Goal: Book appointment/travel/reservation

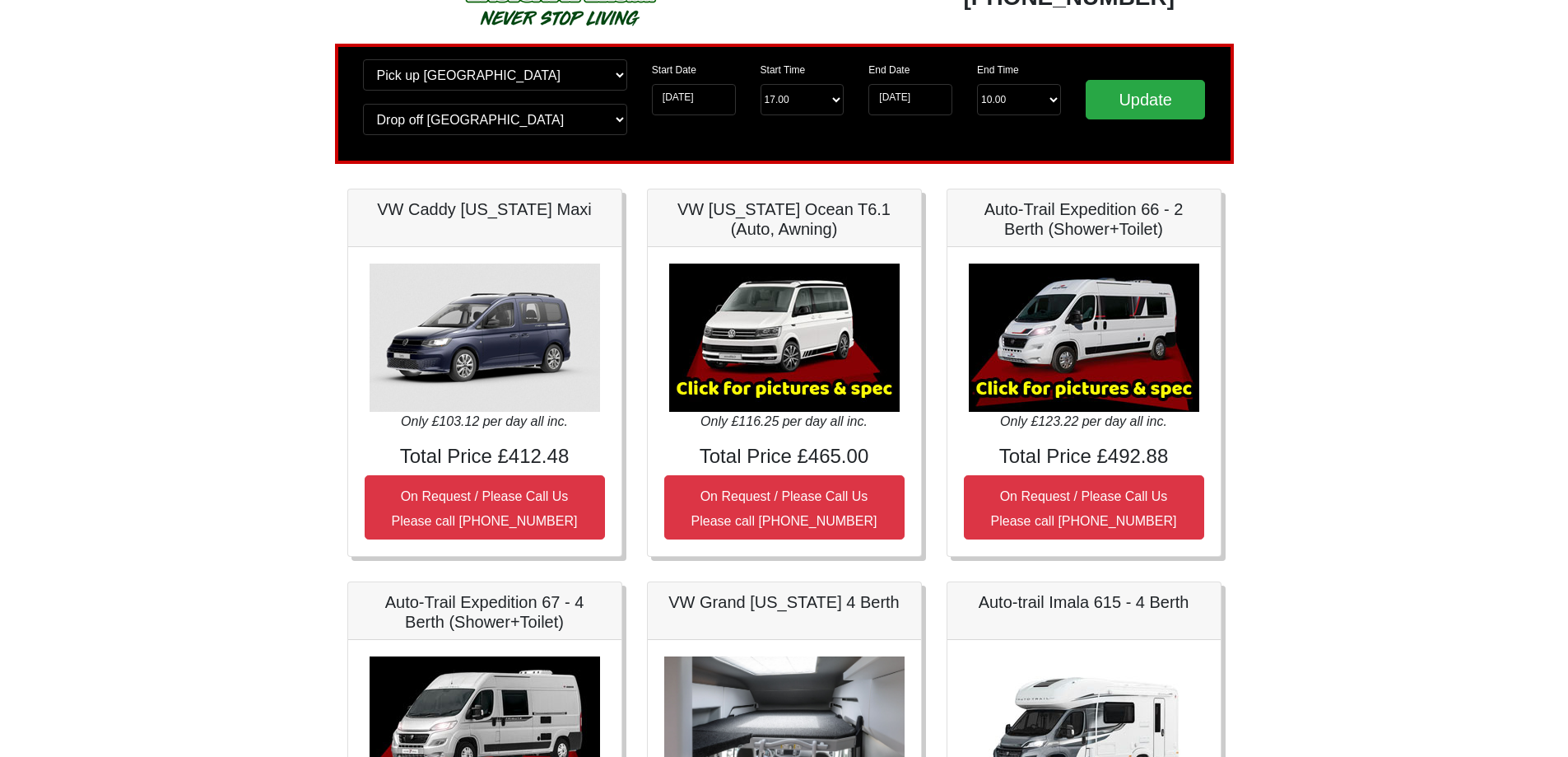
scroll to position [165, 0]
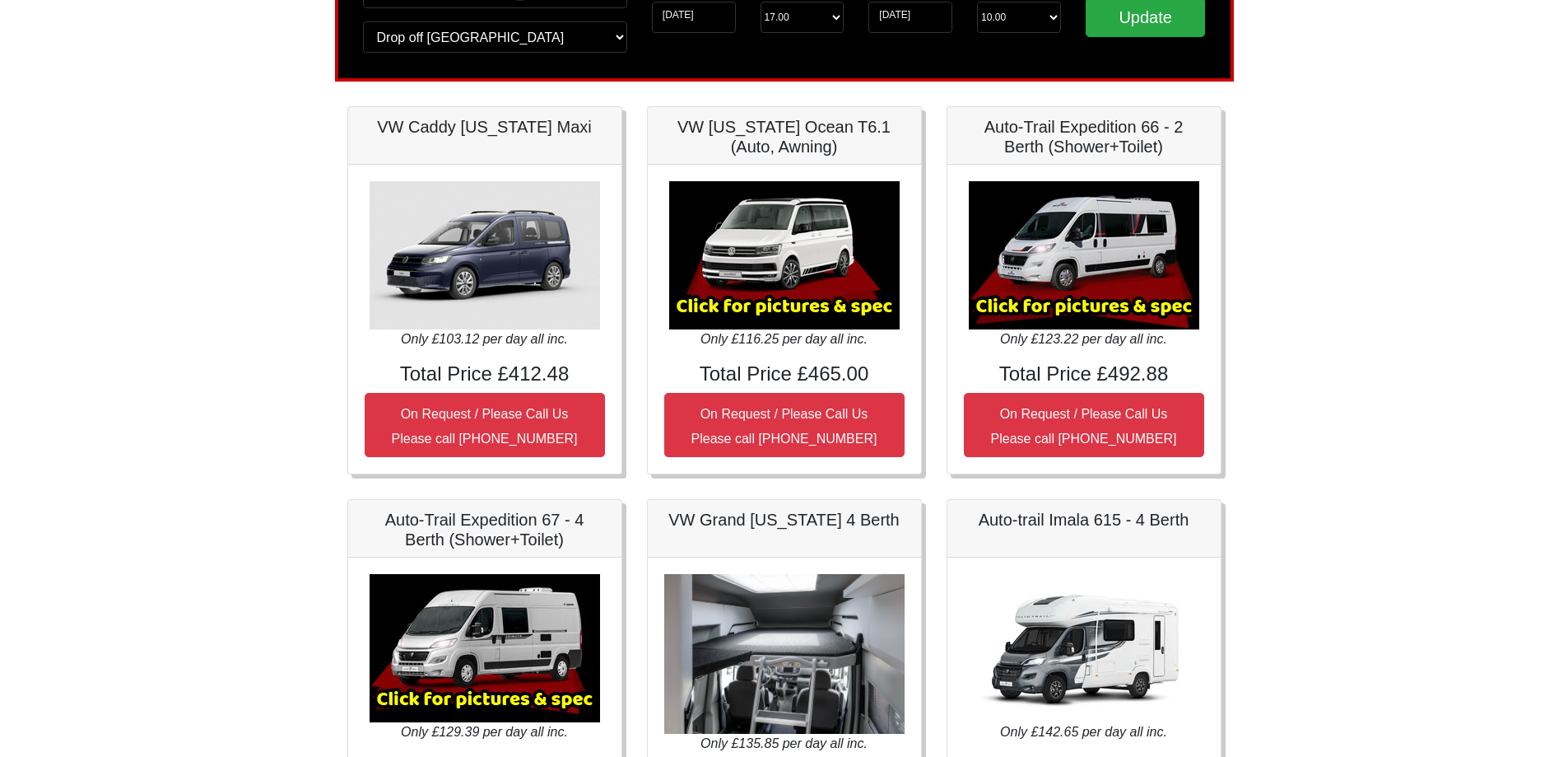
click at [805, 312] on img at bounding box center [784, 256] width 230 height 149
click at [770, 316] on img at bounding box center [784, 256] width 230 height 149
click at [762, 300] on img at bounding box center [784, 256] width 230 height 149
click at [745, 305] on img at bounding box center [784, 256] width 230 height 149
click at [726, 312] on img at bounding box center [784, 256] width 230 height 149
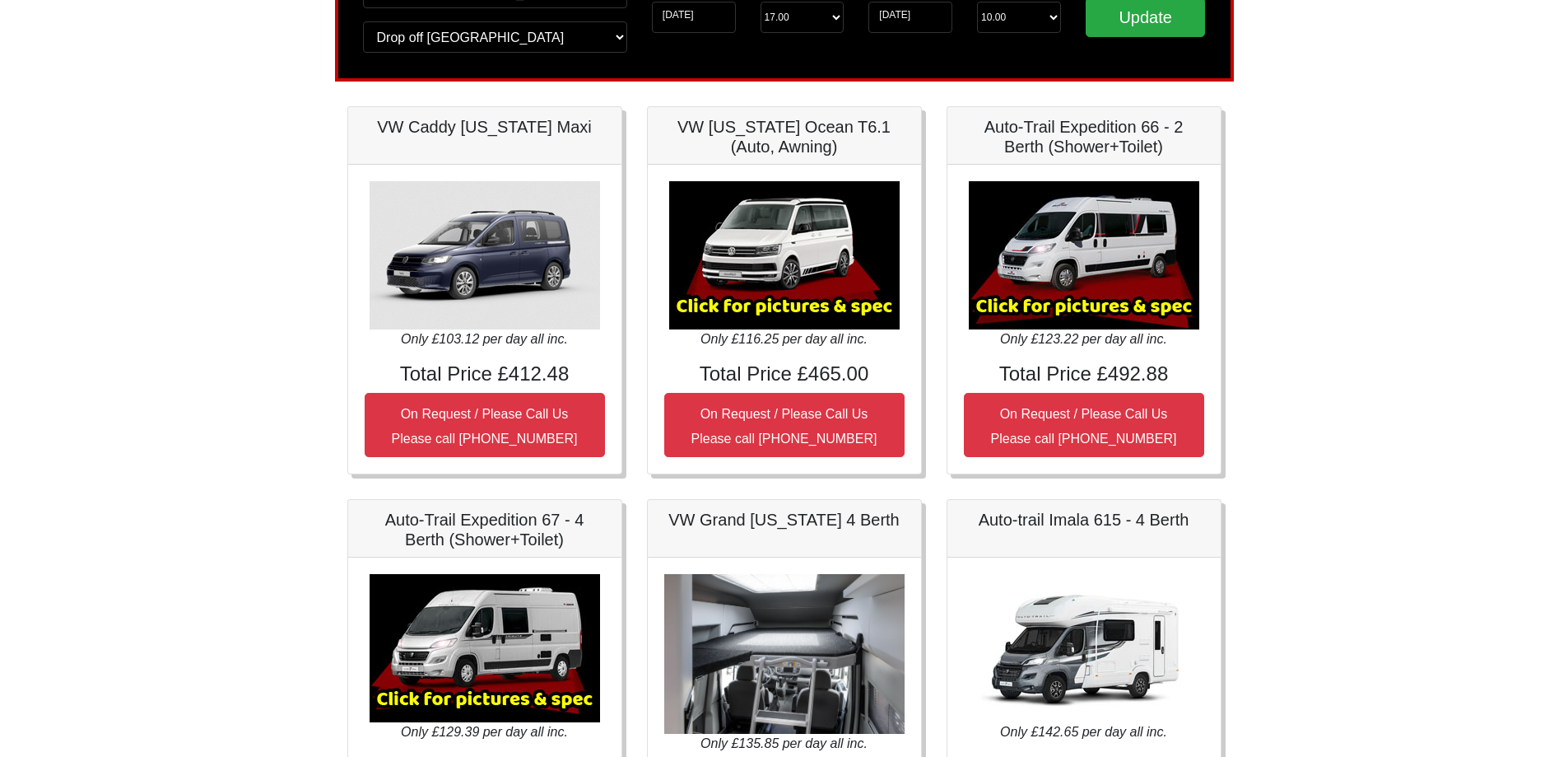
click at [859, 307] on img at bounding box center [784, 256] width 230 height 149
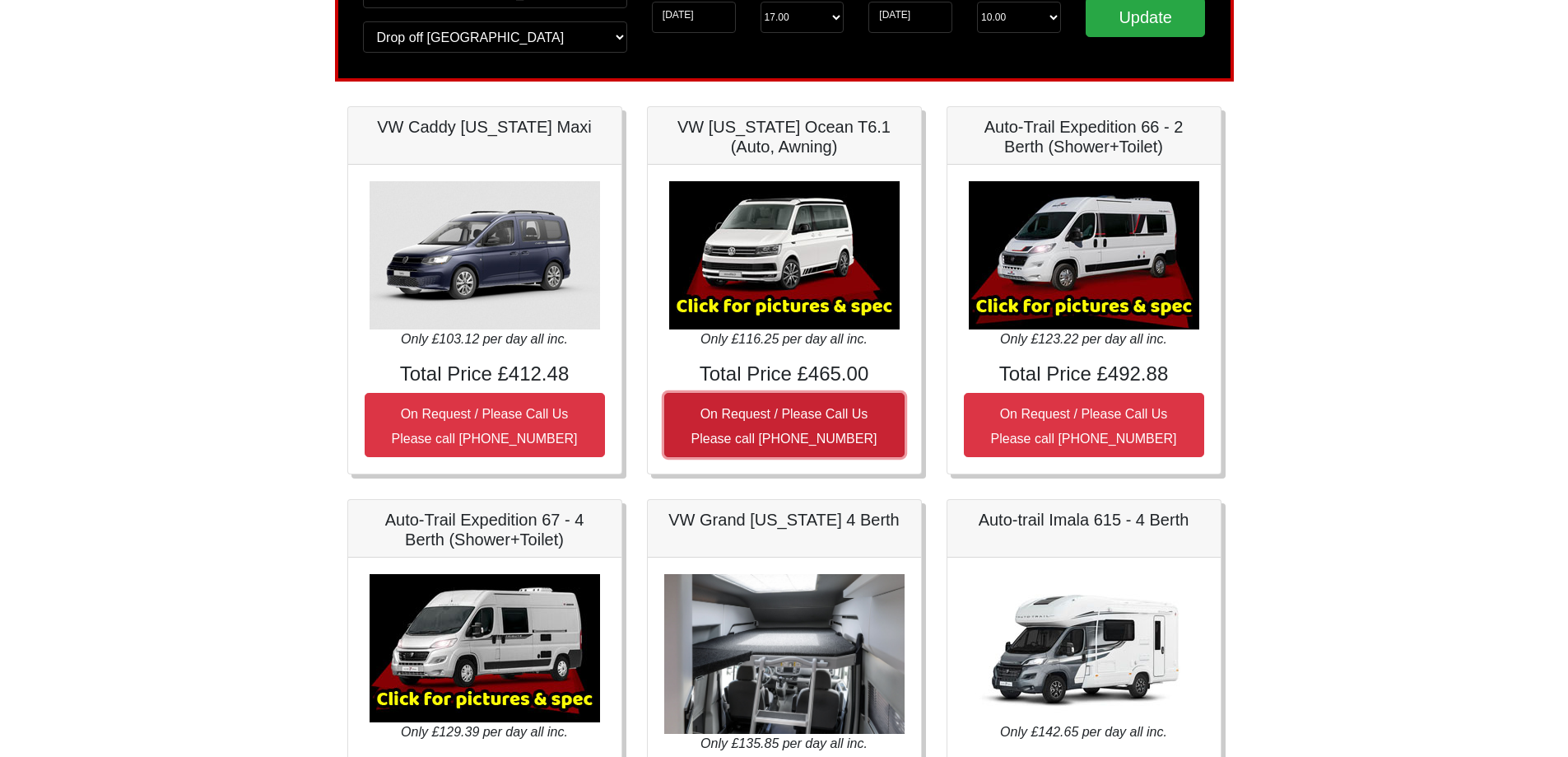
click at [785, 416] on small "On Request / Please Call Us Please call [PHONE_NUMBER]" at bounding box center [784, 426] width 186 height 39
click at [800, 422] on small "On Request / Please Call Us Please call [PHONE_NUMBER]" at bounding box center [784, 426] width 186 height 39
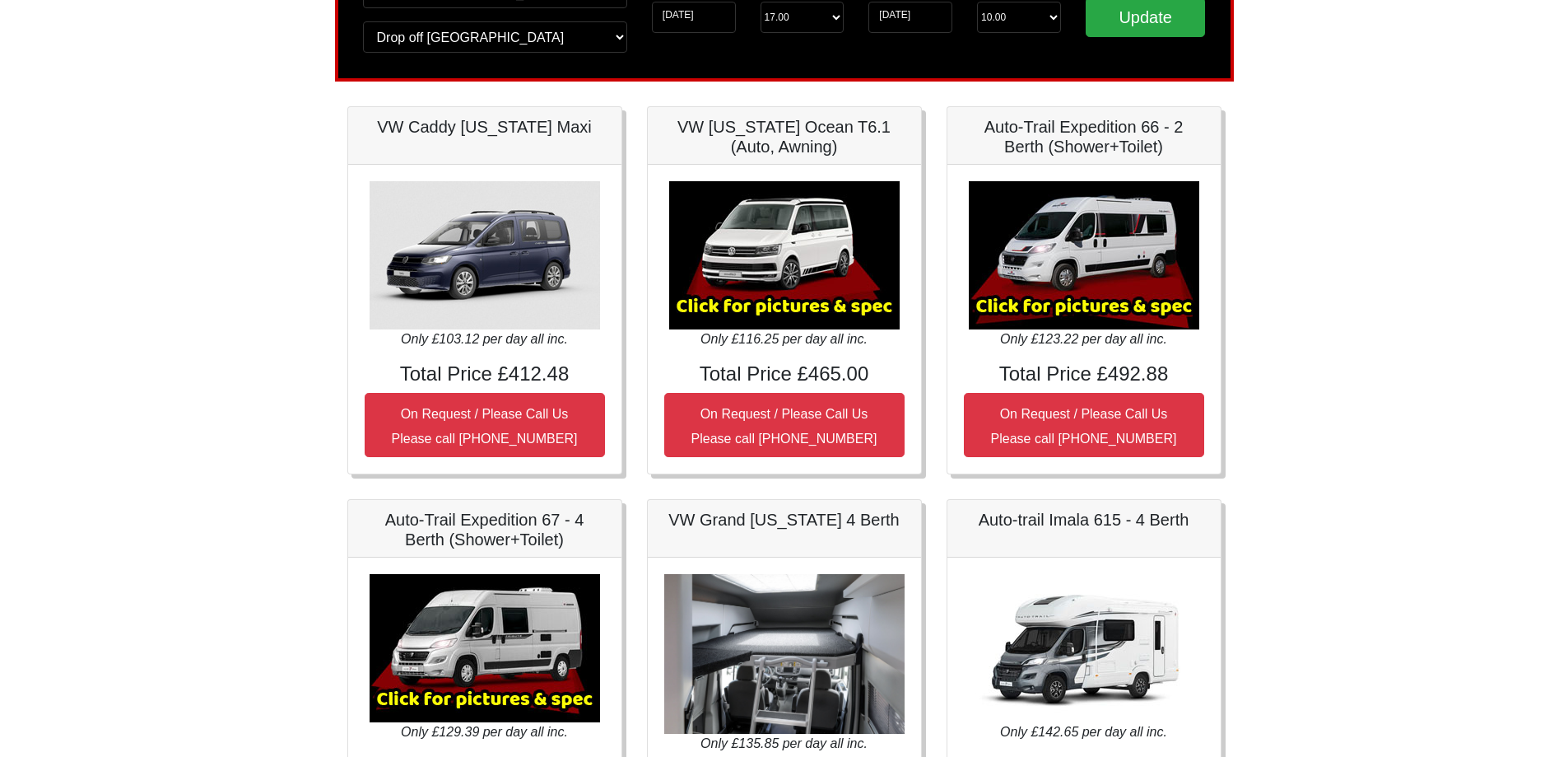
click at [775, 215] on img at bounding box center [784, 256] width 230 height 149
click at [795, 127] on h5 "VW [US_STATE] Ocean T6.1 (Auto, Awning)" at bounding box center [784, 137] width 240 height 40
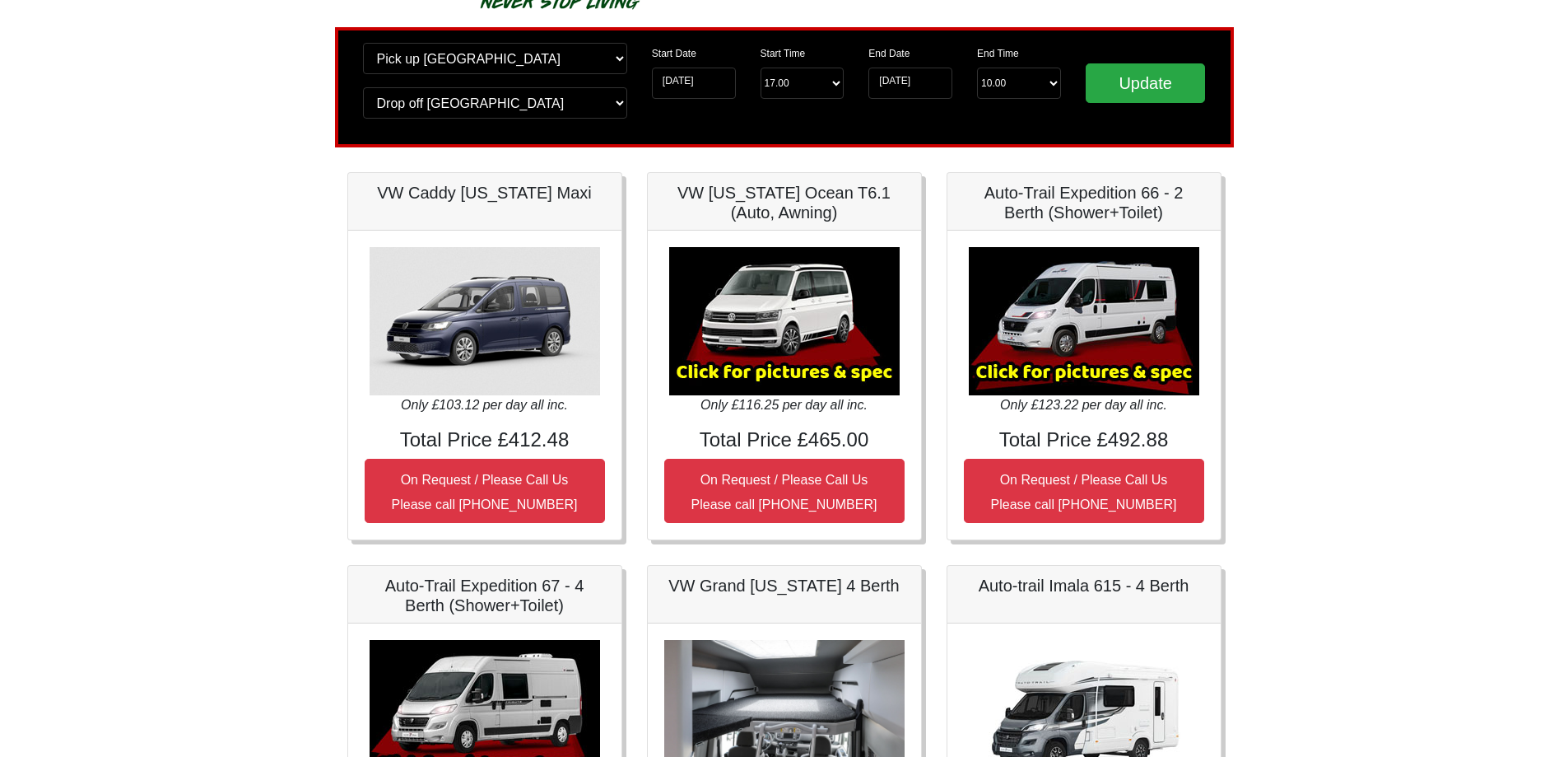
scroll to position [0, 0]
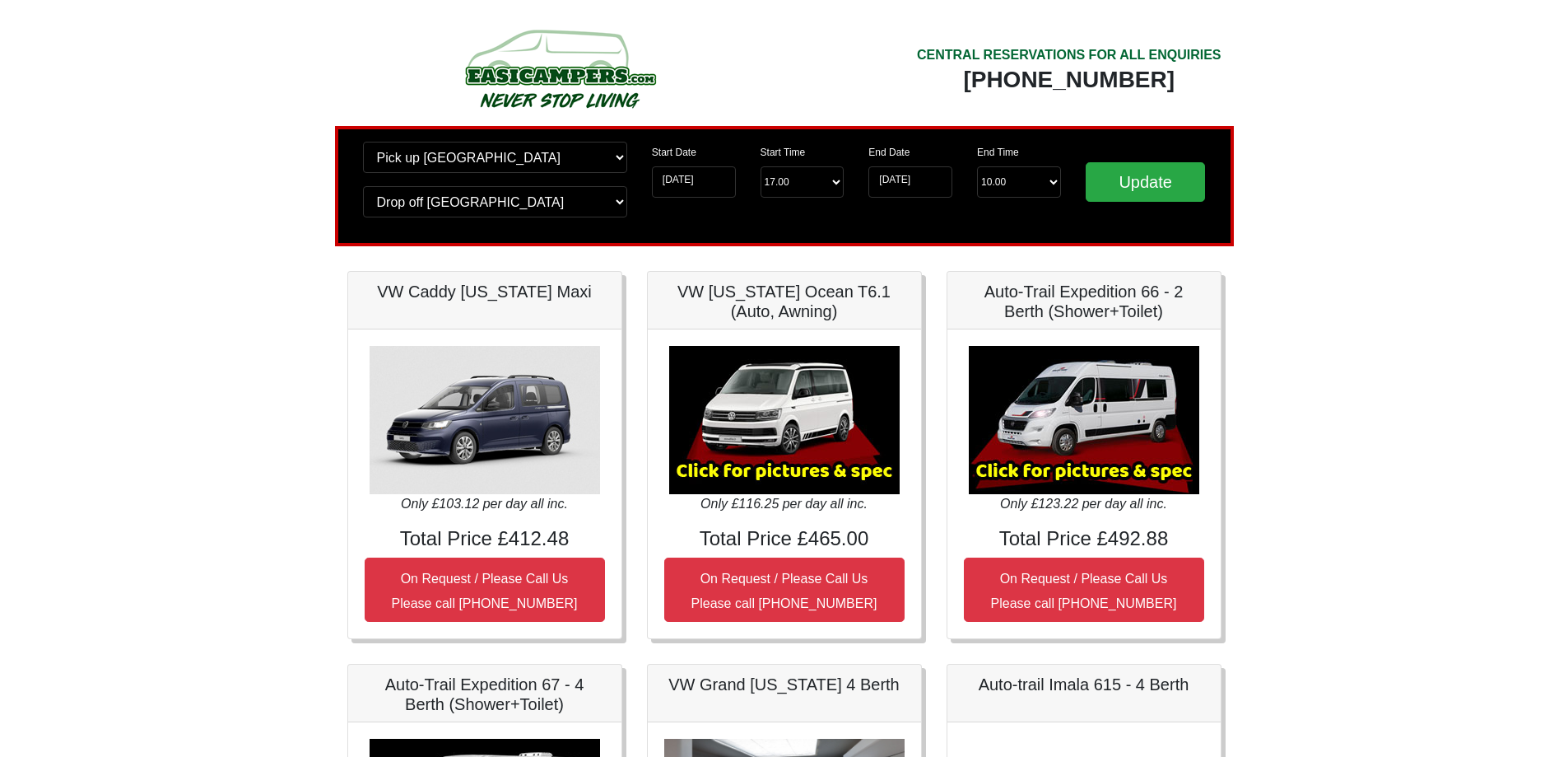
click at [851, 460] on img at bounding box center [784, 420] width 230 height 149
click at [866, 473] on img at bounding box center [784, 420] width 230 height 149
click at [867, 473] on img at bounding box center [784, 420] width 230 height 149
click at [822, 351] on img at bounding box center [784, 420] width 230 height 149
click at [784, 294] on h5 "VW [US_STATE] Ocean T6.1 (Auto, Awning)" at bounding box center [784, 301] width 240 height 40
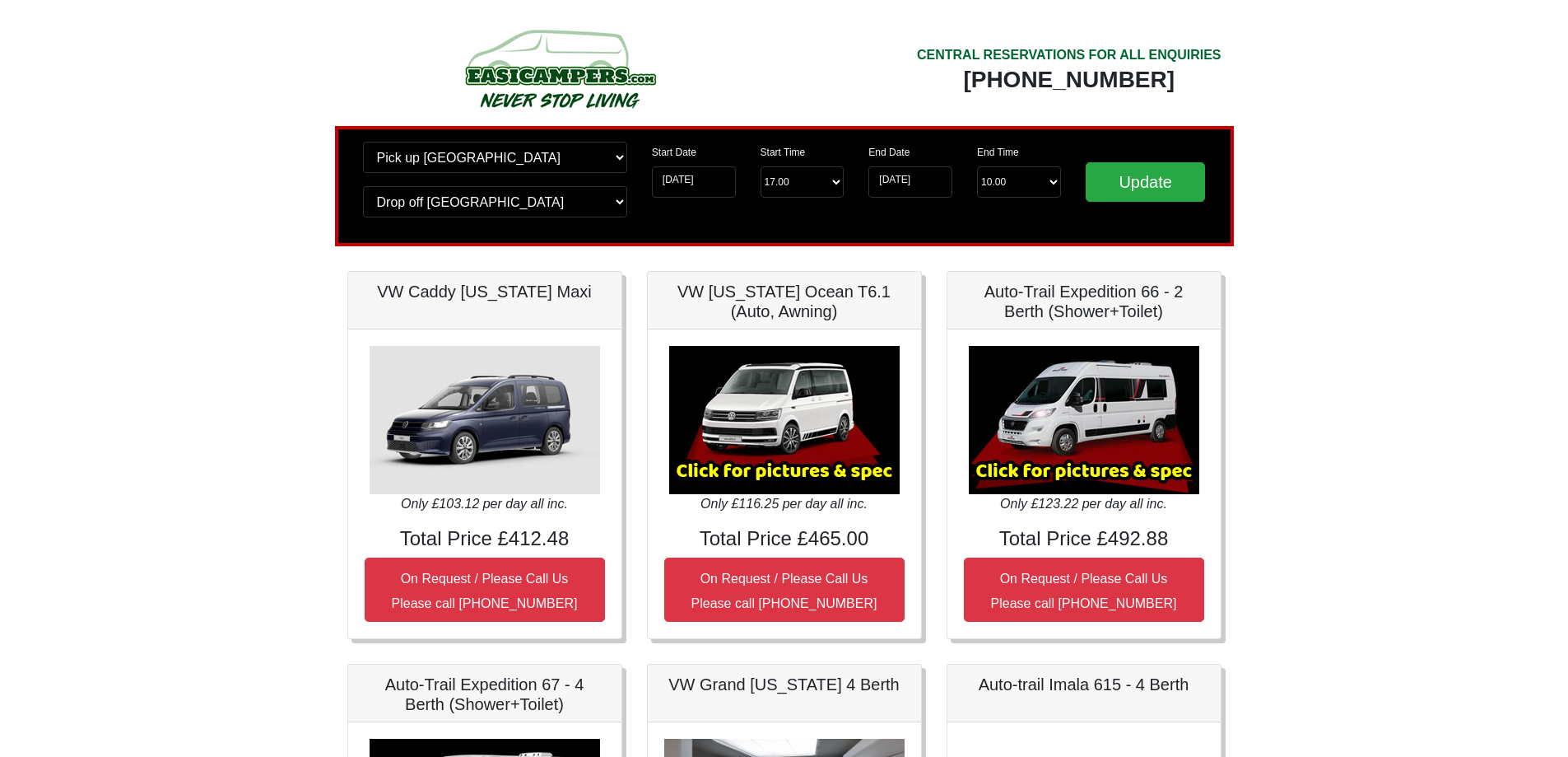
click at [714, 291] on h5 "VW [US_STATE] Ocean T6.1 (Auto, Awning)" at bounding box center [784, 301] width 240 height 40
click at [695, 461] on img at bounding box center [784, 420] width 230 height 149
click at [671, 527] on h4 "Total Price £465.00" at bounding box center [784, 539] width 240 height 24
click at [816, 468] on img at bounding box center [784, 420] width 230 height 149
drag, startPoint x: 816, startPoint y: 462, endPoint x: 807, endPoint y: 463, distance: 9.1
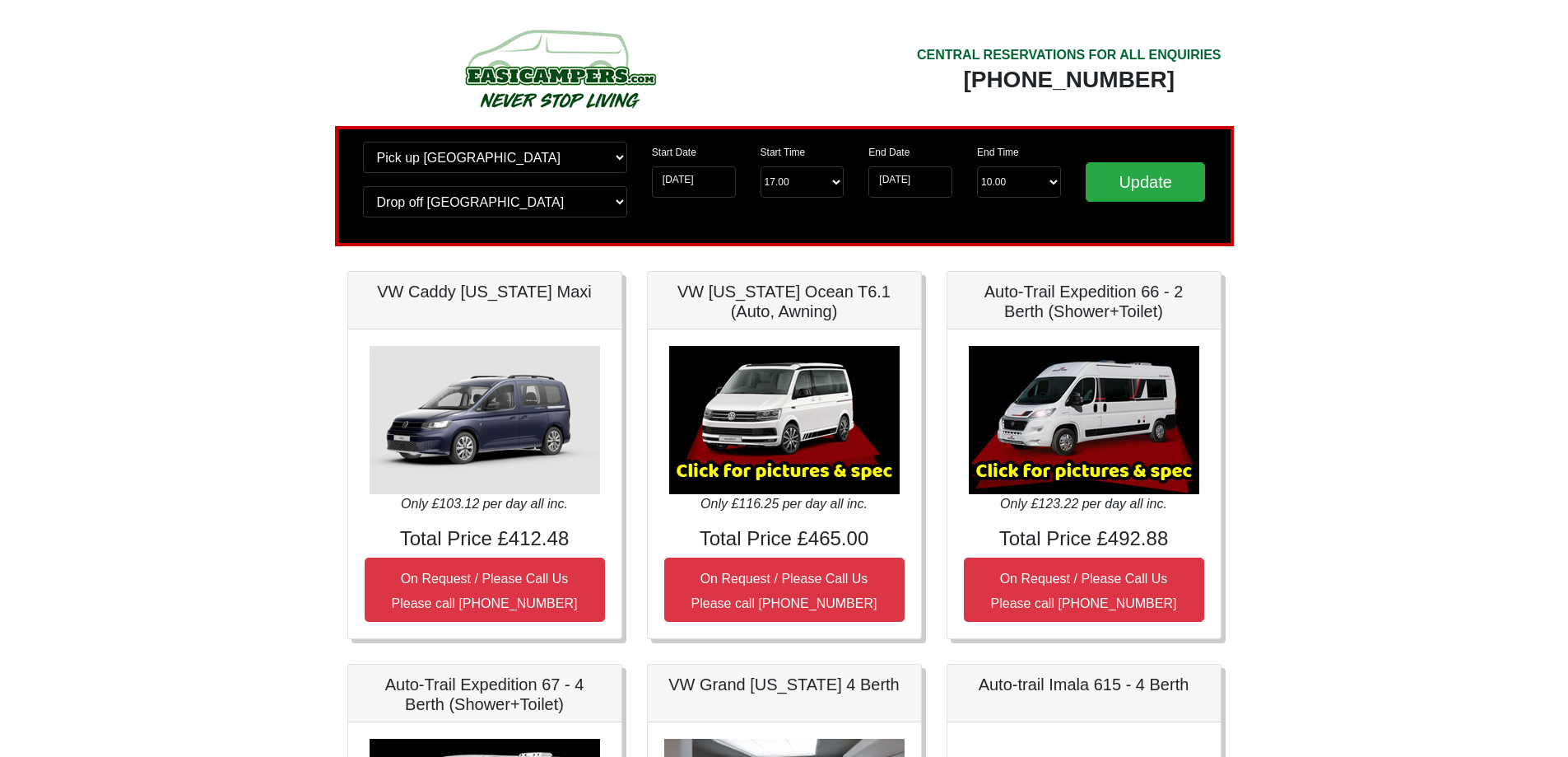
drag, startPoint x: 807, startPoint y: 463, endPoint x: 823, endPoint y: 418, distance: 47.8
click at [823, 418] on img at bounding box center [784, 420] width 230 height 149
click at [823, 403] on img at bounding box center [784, 420] width 230 height 149
click at [1041, 468] on img at bounding box center [1084, 420] width 230 height 149
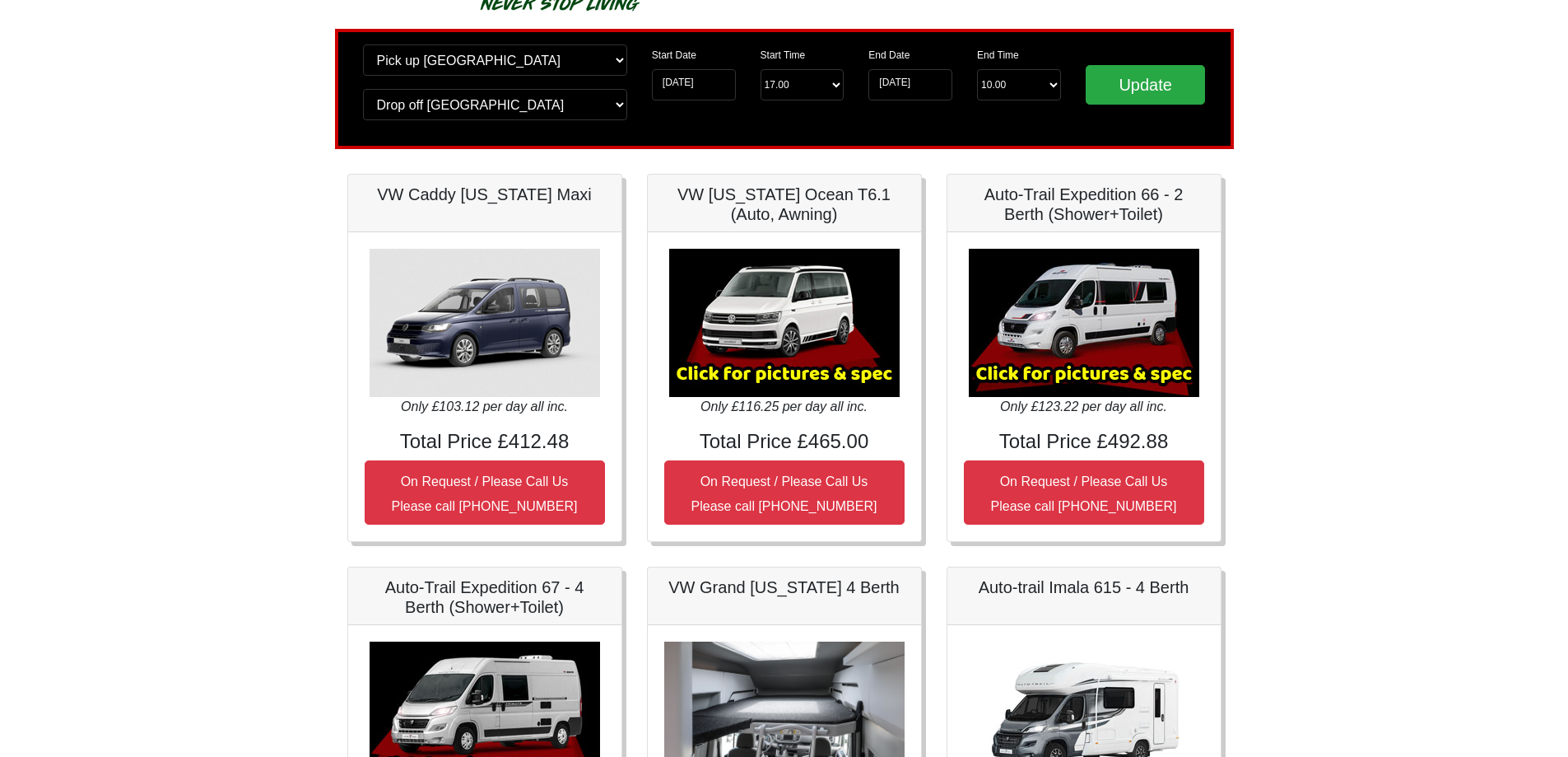
scroll to position [247, 0]
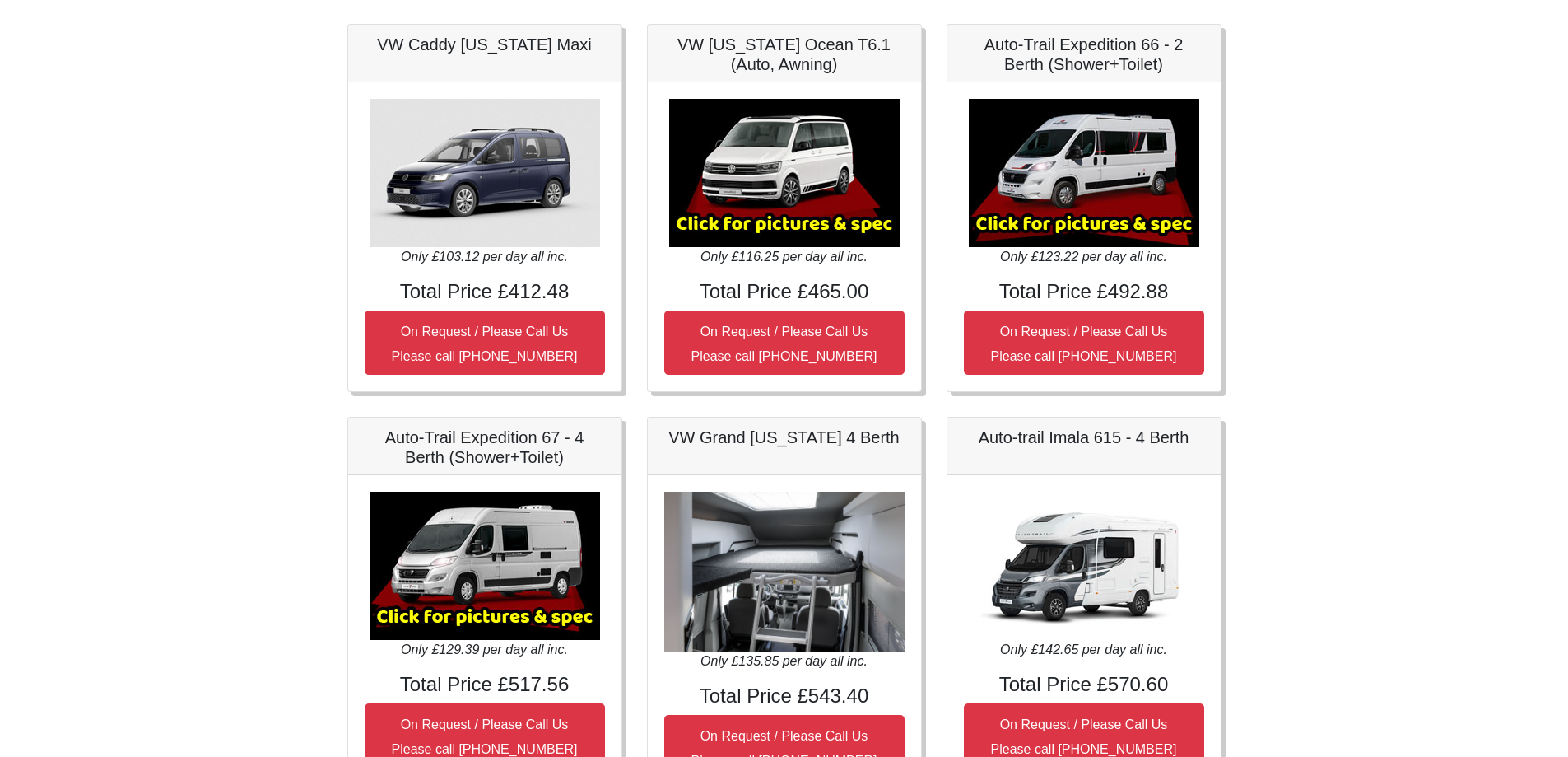
click at [523, 559] on img at bounding box center [484, 566] width 230 height 149
click at [524, 561] on img at bounding box center [484, 566] width 230 height 149
click at [513, 568] on img at bounding box center [484, 566] width 230 height 149
drag, startPoint x: 466, startPoint y: 565, endPoint x: 445, endPoint y: 563, distance: 21.1
click at [445, 563] on img at bounding box center [484, 566] width 230 height 149
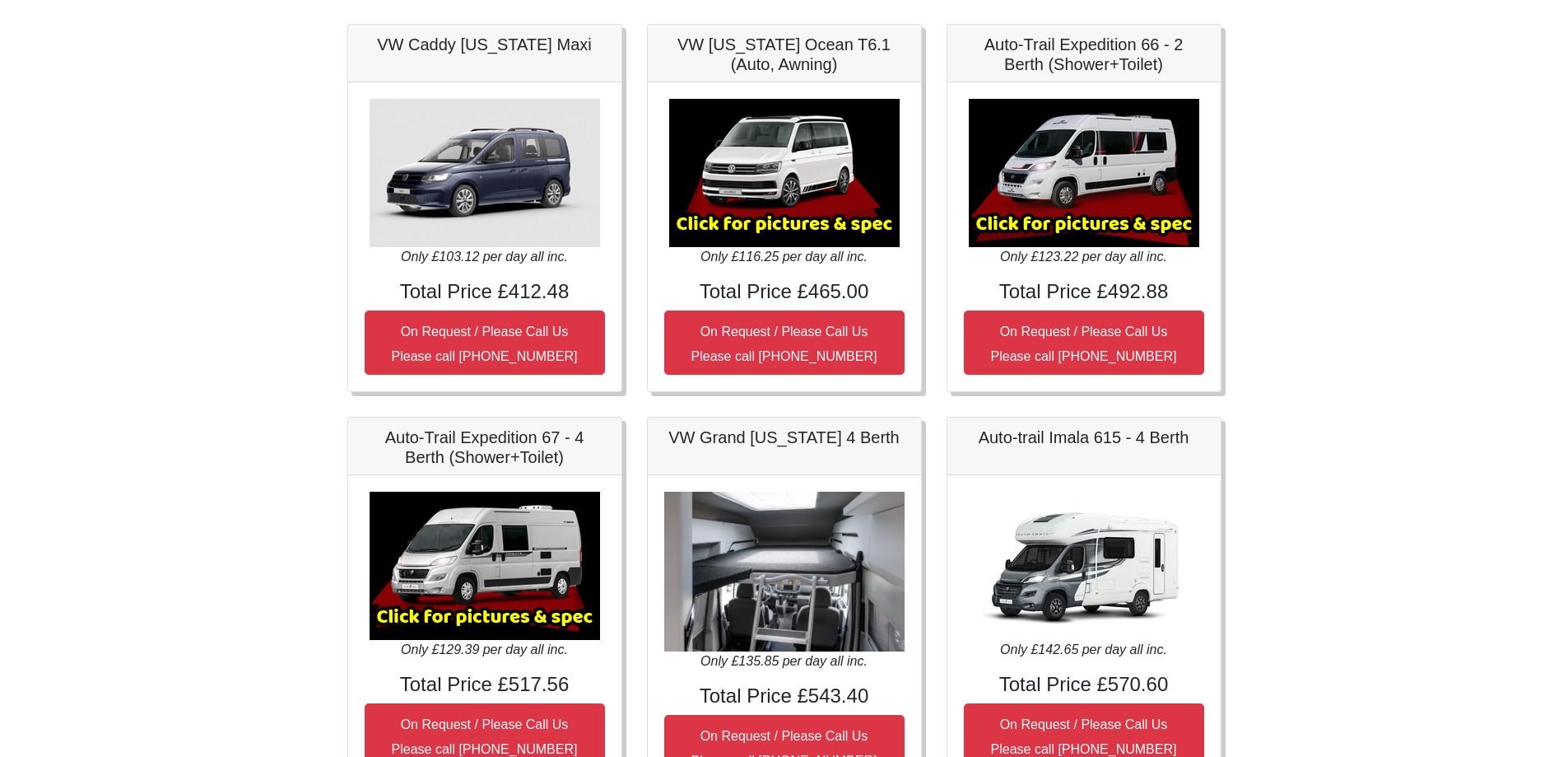
scroll to position [0, 0]
